Goal: Transaction & Acquisition: Purchase product/service

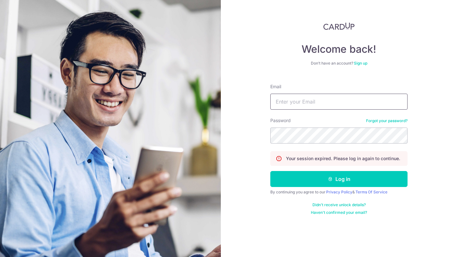
click at [317, 105] on input "Email" at bounding box center [338, 102] width 137 height 16
type input "xiaobowen1996@gmail.com"
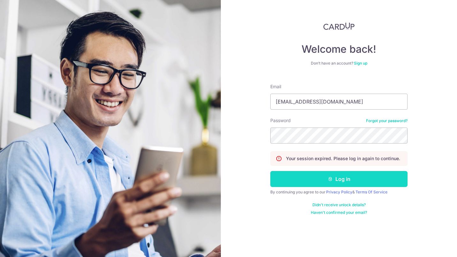
click at [344, 179] on button "Log in" at bounding box center [338, 179] width 137 height 16
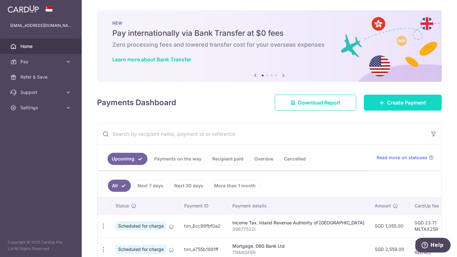
click at [387, 101] on span "Create Payment" at bounding box center [406, 103] width 39 height 8
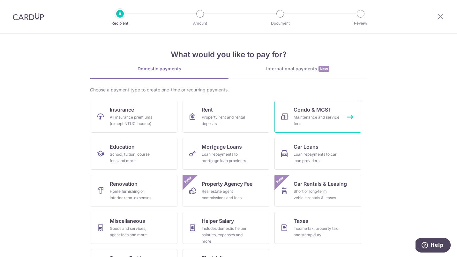
click at [315, 115] on div "Maintenance and service fees" at bounding box center [317, 120] width 46 height 13
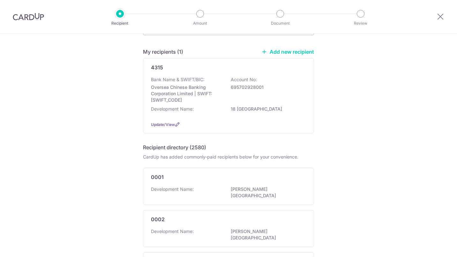
scroll to position [46, 0]
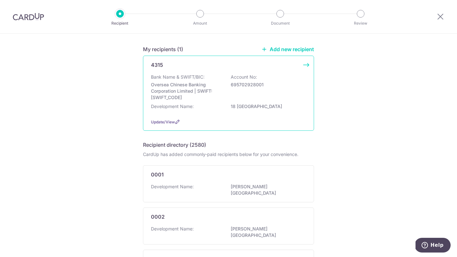
click at [219, 90] on p "Oversea Chinese Banking Corporation Limited | SWIFT: OCBCSGSGXXX" at bounding box center [186, 90] width 71 height 19
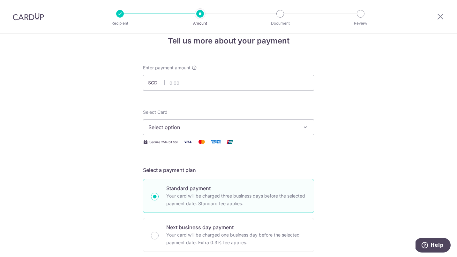
scroll to position [22, 0]
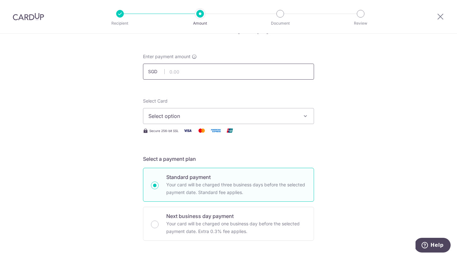
click at [207, 73] on input "text" at bounding box center [228, 72] width 171 height 16
type input "1,050.00"
click at [211, 119] on span "Select option" at bounding box center [222, 116] width 149 height 8
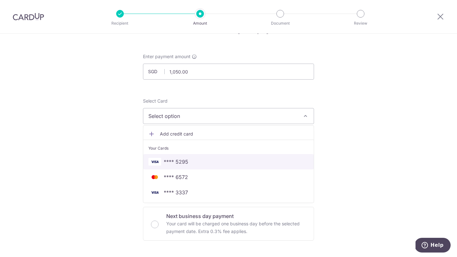
click at [195, 158] on span "**** 5295" at bounding box center [228, 162] width 160 height 8
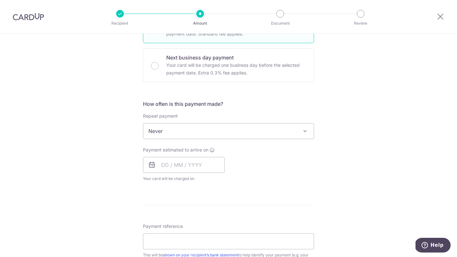
scroll to position [181, 0]
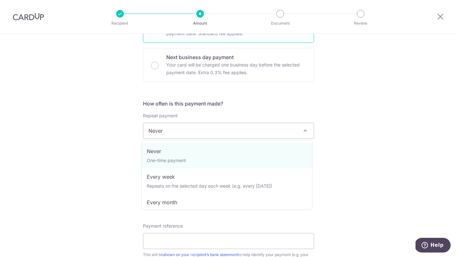
click at [206, 136] on span "Never" at bounding box center [228, 130] width 170 height 15
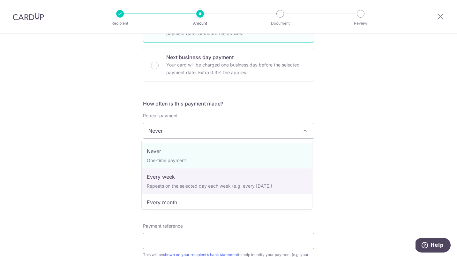
scroll to position [64, 0]
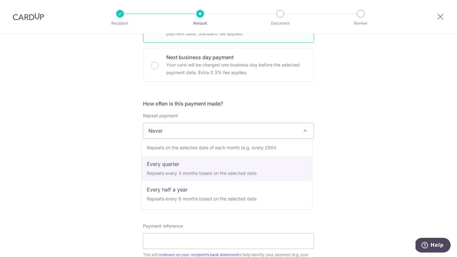
select select "4"
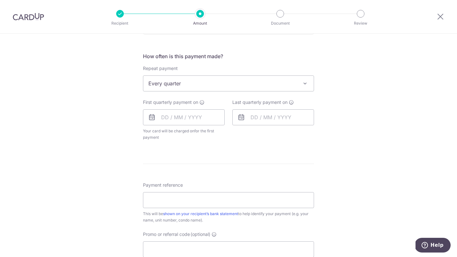
scroll to position [229, 0]
click at [162, 121] on input "text" at bounding box center [184, 117] width 82 height 16
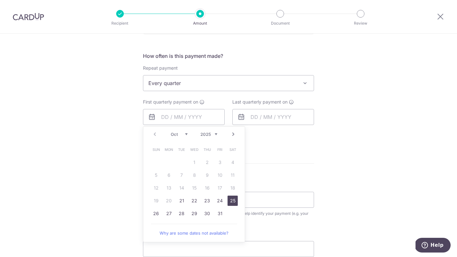
click at [228, 201] on link "25" at bounding box center [233, 200] width 10 height 10
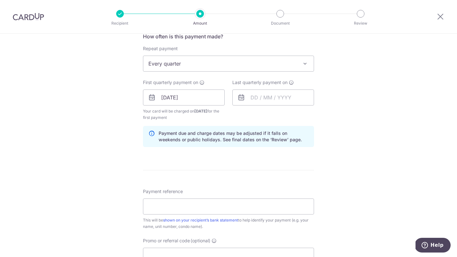
scroll to position [248, 0]
click at [251, 103] on input "text" at bounding box center [273, 97] width 82 height 16
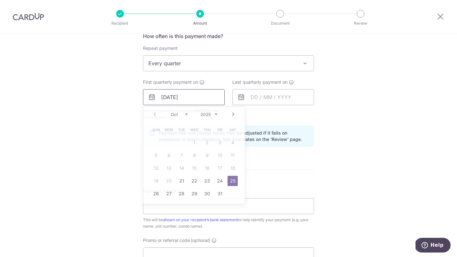
click at [203, 100] on input "25/10/2025" at bounding box center [184, 97] width 82 height 16
click at [177, 181] on link "21" at bounding box center [181, 181] width 10 height 10
type input "21/10/2025"
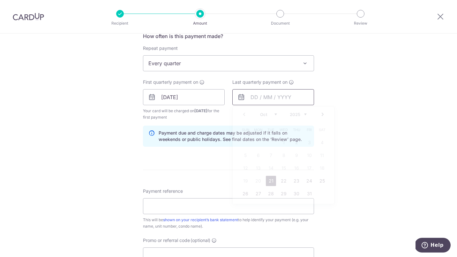
click at [264, 101] on input "text" at bounding box center [273, 97] width 82 height 16
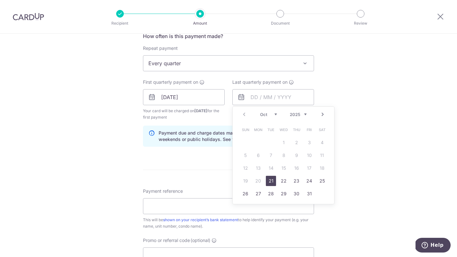
click at [319, 112] on link "Next" at bounding box center [323, 114] width 8 height 8
click at [283, 180] on link "21" at bounding box center [284, 181] width 10 height 10
type input "21/01/2026"
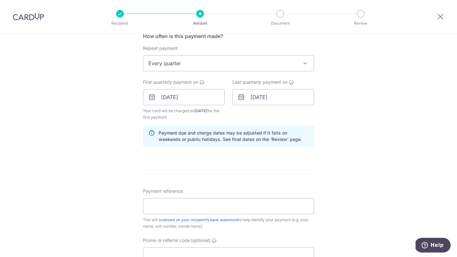
click at [261, 165] on form "Enter payment amount SGD 1,050.00 1050.00 Select Card **** 5295 Add credit card…" at bounding box center [228, 96] width 171 height 538
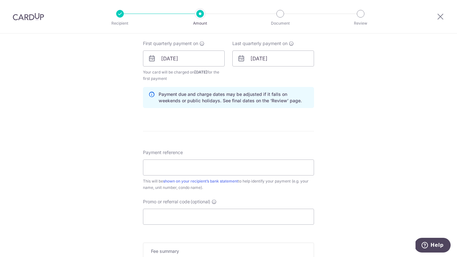
scroll to position [292, 0]
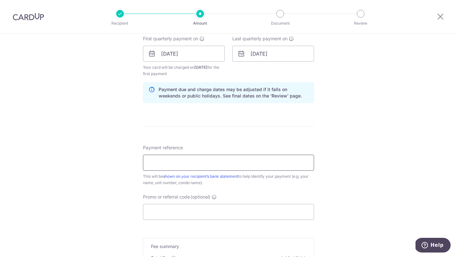
click at [241, 158] on input "Payment reference" at bounding box center [228, 162] width 171 height 16
type input "0"
type input "18 Woodsville 0204"
click at [240, 137] on form "Enter payment amount SGD 1,050.00 1050.00 Select Card **** 5295 Add credit card…" at bounding box center [228, 53] width 171 height 538
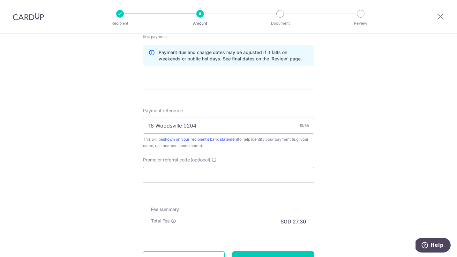
scroll to position [331, 0]
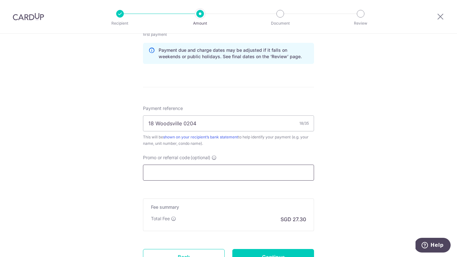
click at [202, 175] on input "Promo or referral code (optional)" at bounding box center [228, 172] width 171 height 16
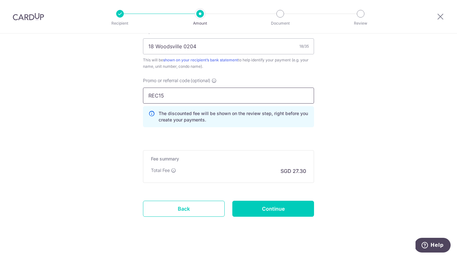
scroll to position [416, 0]
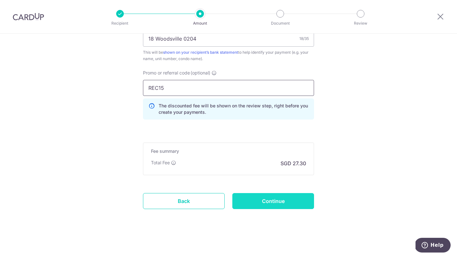
type input "REC15"
click at [267, 199] on input "Continue" at bounding box center [273, 201] width 82 height 16
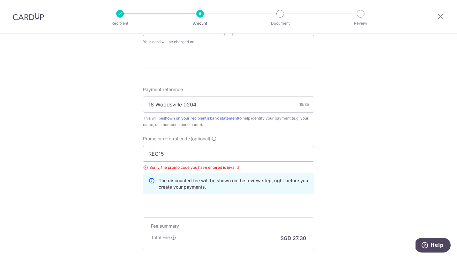
scroll to position [318, 0]
click at [181, 151] on input "REC15" at bounding box center [228, 153] width 171 height 16
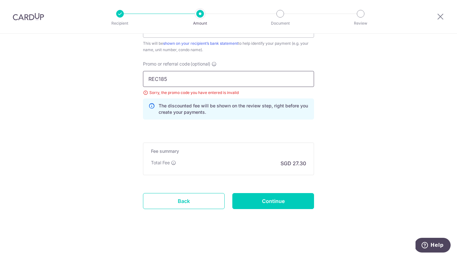
scroll to position [391, 0]
type input "REC185"
click at [284, 197] on input "Continue" at bounding box center [273, 201] width 82 height 16
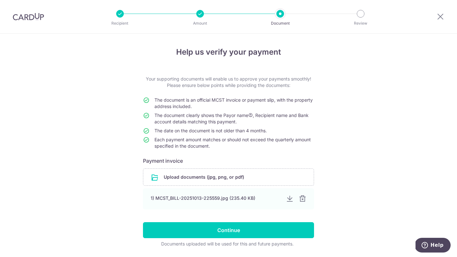
scroll to position [20, 0]
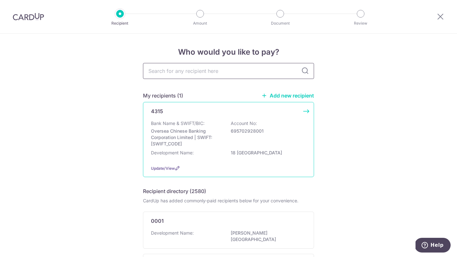
scroll to position [87, 0]
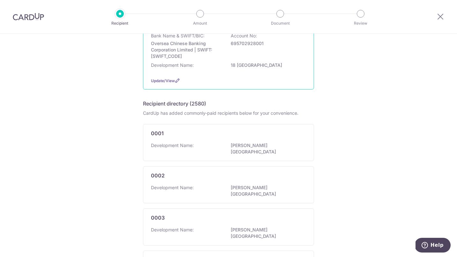
click at [255, 75] on div "4315 Bank Name & SWIFT/BIC: Oversea Chinese Banking Corporation Limited | SWIFT…" at bounding box center [228, 51] width 171 height 75
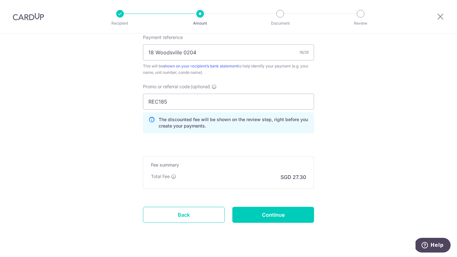
scroll to position [383, 0]
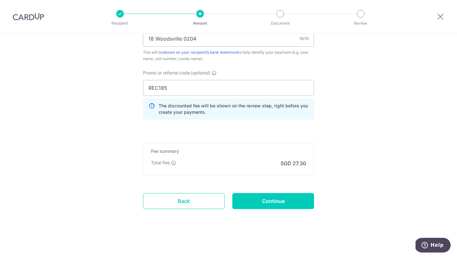
click at [269, 199] on input "Continue" at bounding box center [273, 201] width 82 height 16
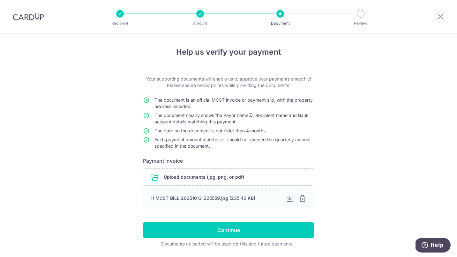
scroll to position [20, 0]
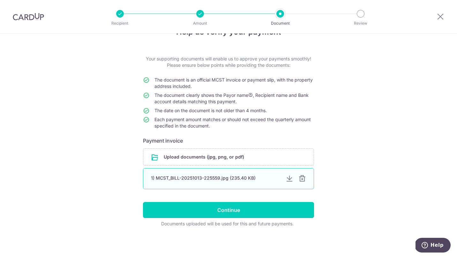
click at [303, 180] on div at bounding box center [302, 179] width 8 height 8
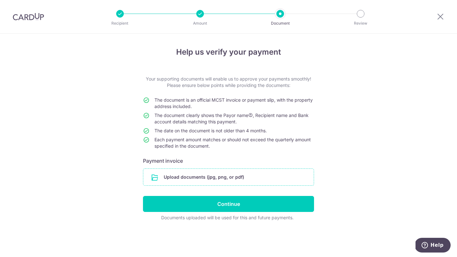
click at [199, 179] on input "file" at bounding box center [228, 177] width 170 height 17
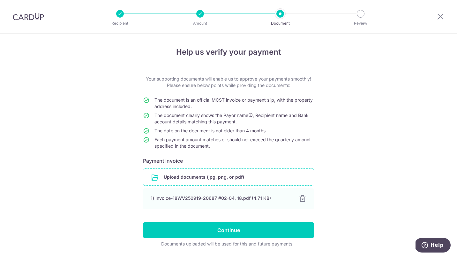
scroll to position [20, 0]
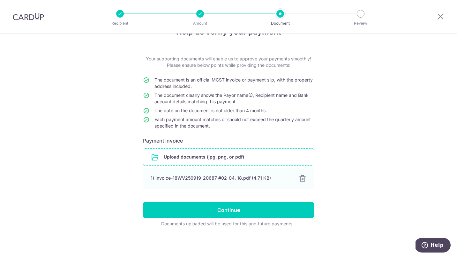
click at [241, 200] on form "Your supporting documents will enable us to approve your payments smoothly! Ple…" at bounding box center [228, 141] width 171 height 171
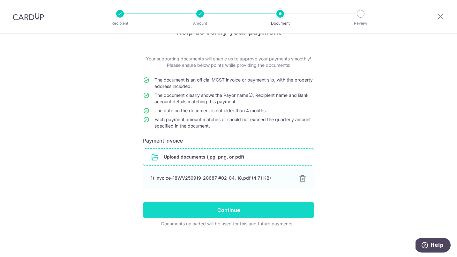
click at [236, 209] on input "Continue" at bounding box center [228, 210] width 171 height 16
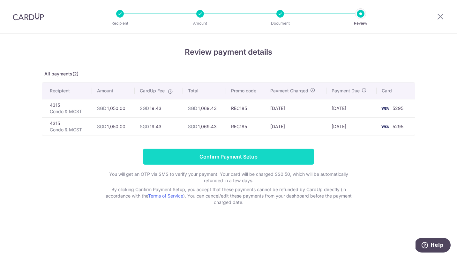
click at [250, 157] on input "Confirm Payment Setup" at bounding box center [228, 156] width 171 height 16
